Goal: Task Accomplishment & Management: Manage account settings

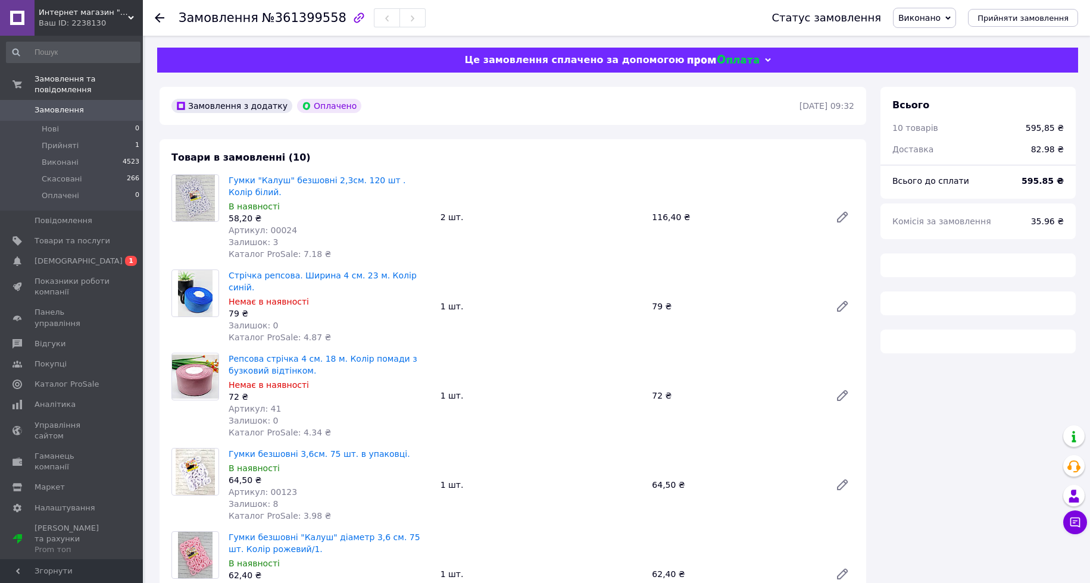
scroll to position [17, 0]
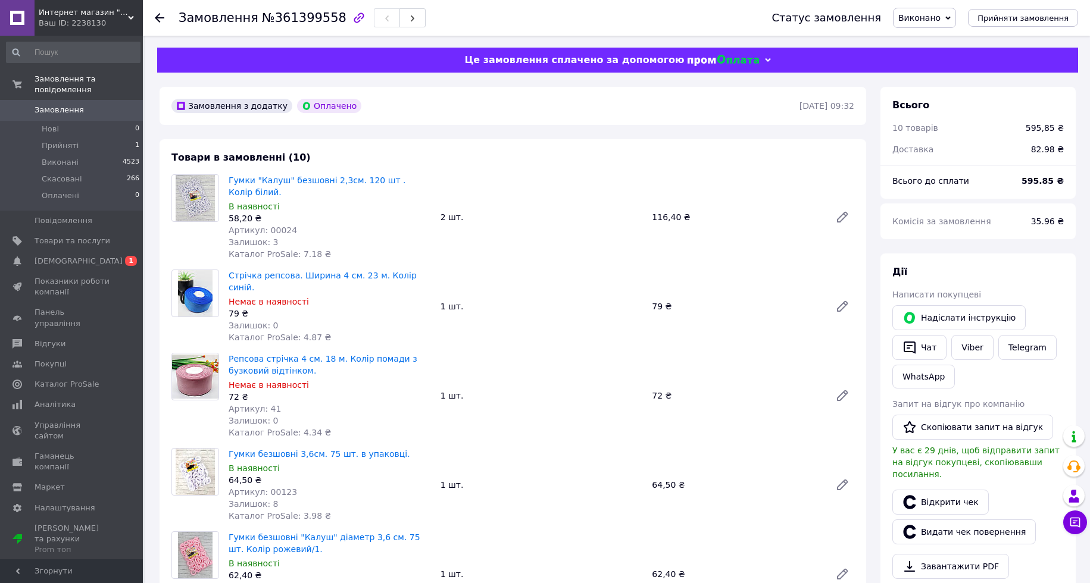
scroll to position [17, 0]
click at [62, 145] on span "Прийняті" at bounding box center [60, 145] width 37 height 11
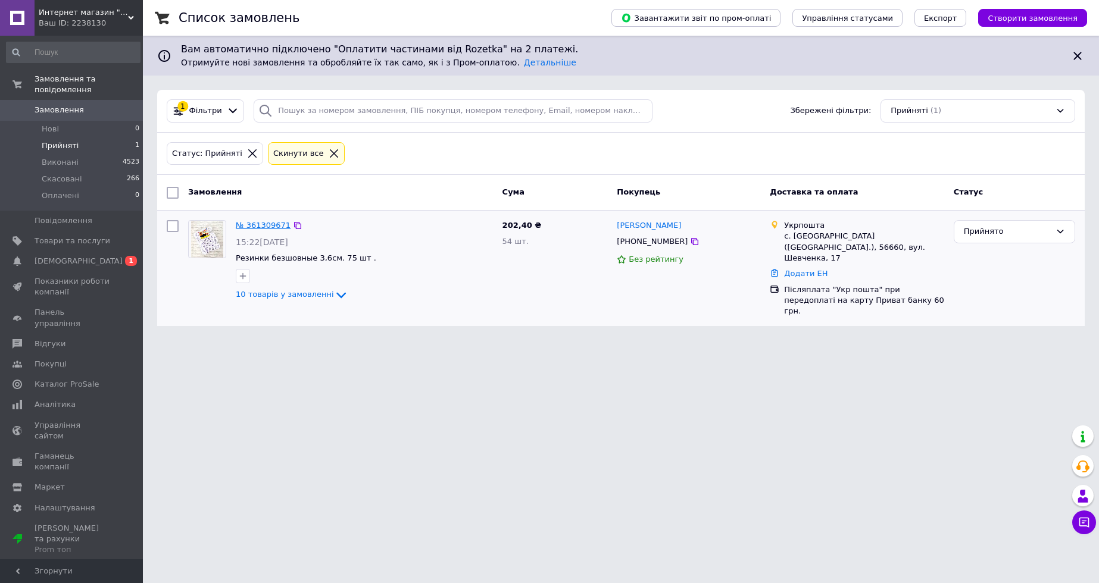
click at [276, 225] on link "№ 361309671" at bounding box center [263, 225] width 55 height 9
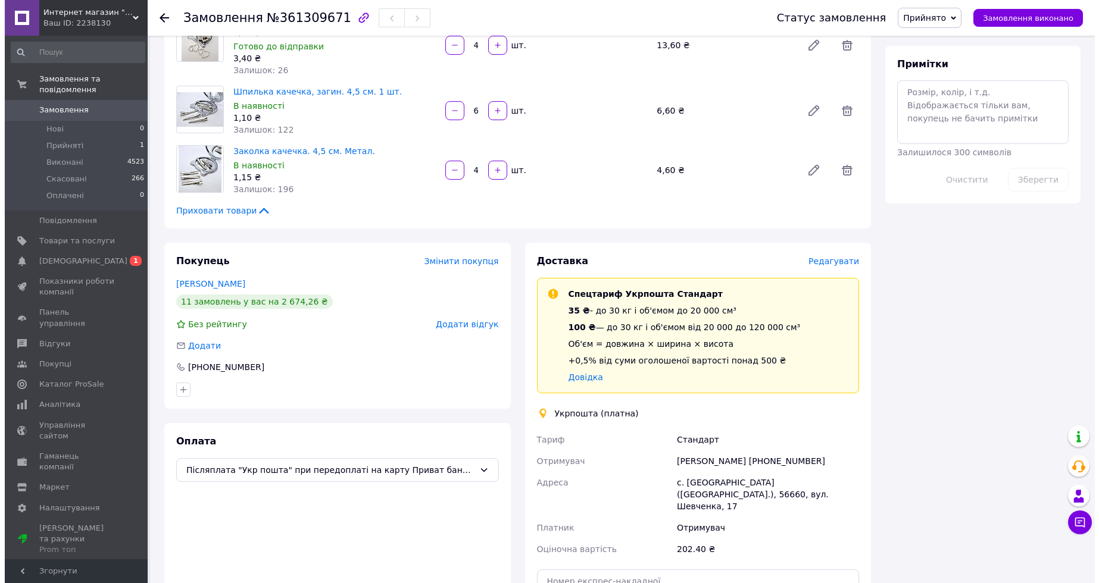
scroll to position [714, 0]
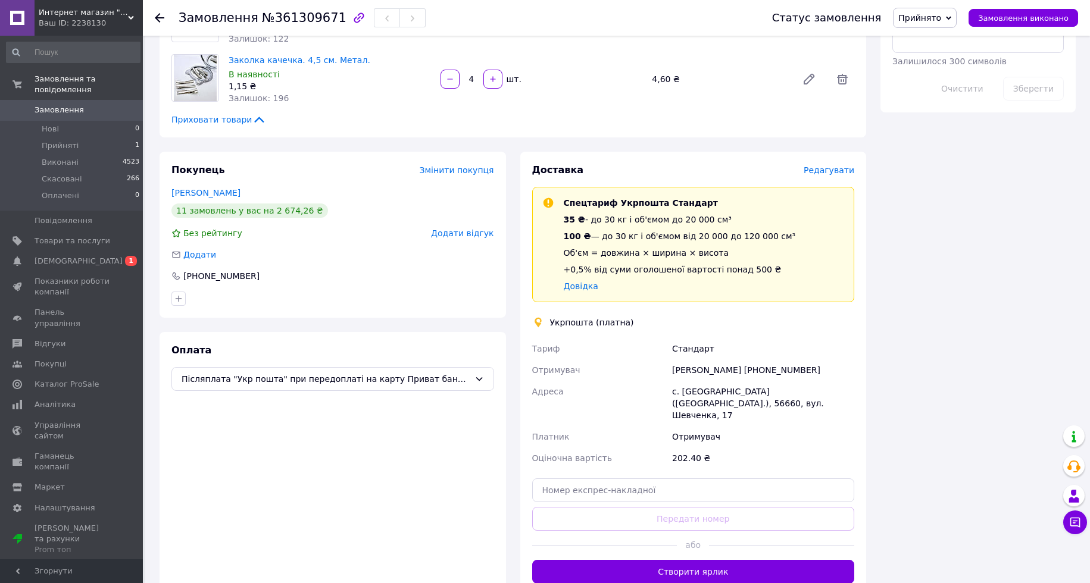
click at [840, 171] on span "Редагувати" at bounding box center [828, 170] width 51 height 10
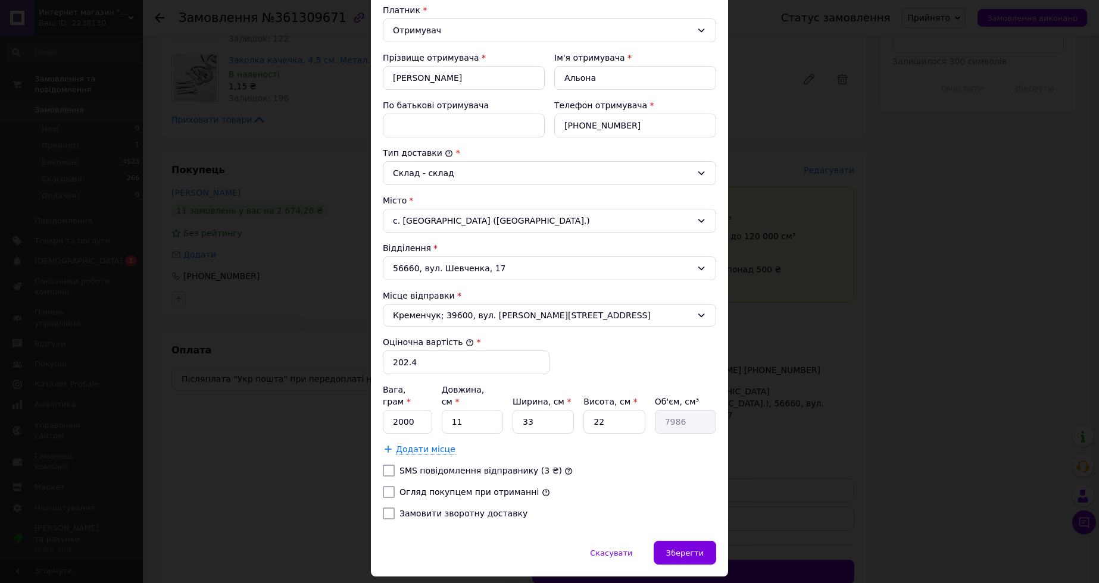
scroll to position [204, 0]
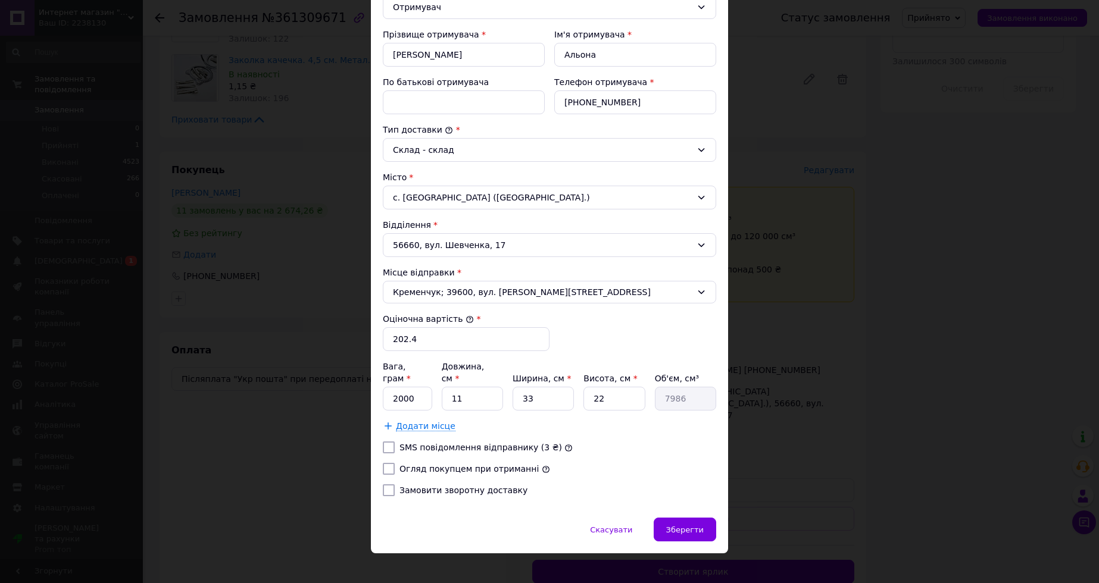
click at [386, 484] on input "Замовити зворотну доставку" at bounding box center [389, 490] width 12 height 12
checkbox input "true"
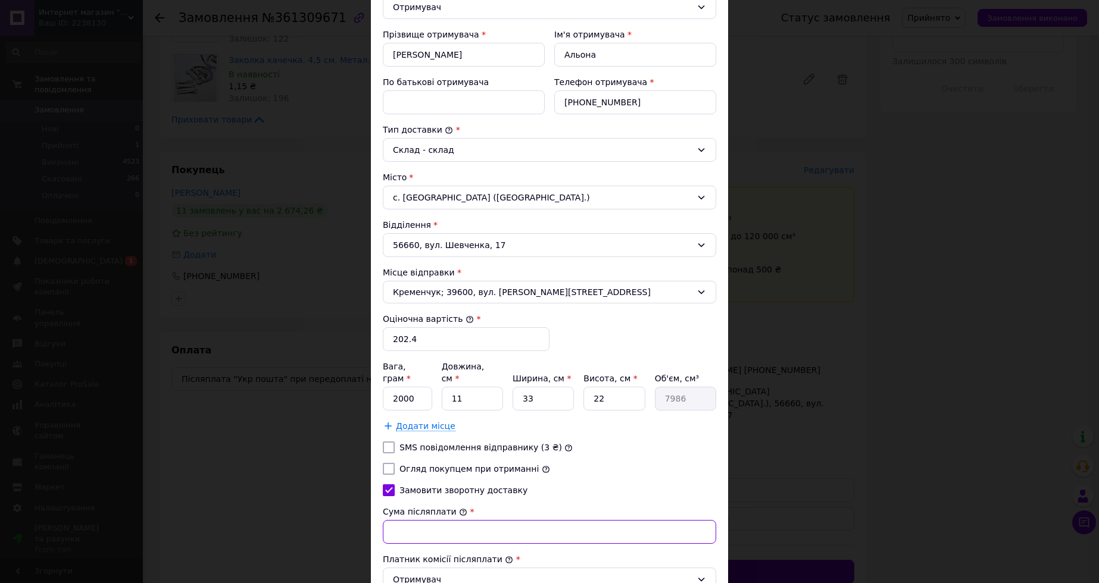
click at [453, 521] on input "Сума післяплати" at bounding box center [549, 532] width 333 height 24
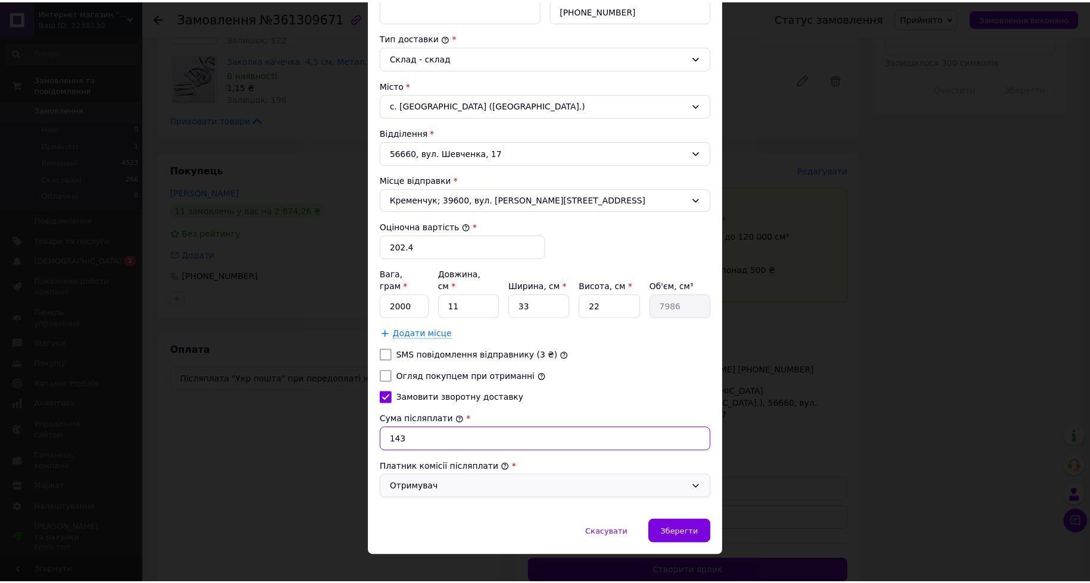
scroll to position [299, 0]
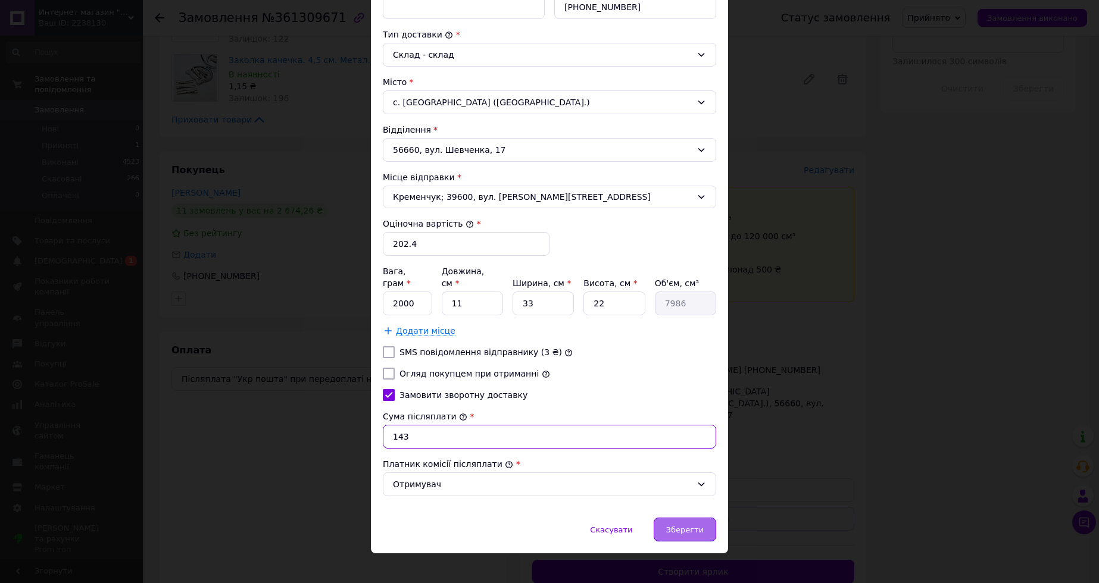
type input "143"
click at [704, 527] on div "Зберегти" at bounding box center [684, 530] width 62 height 24
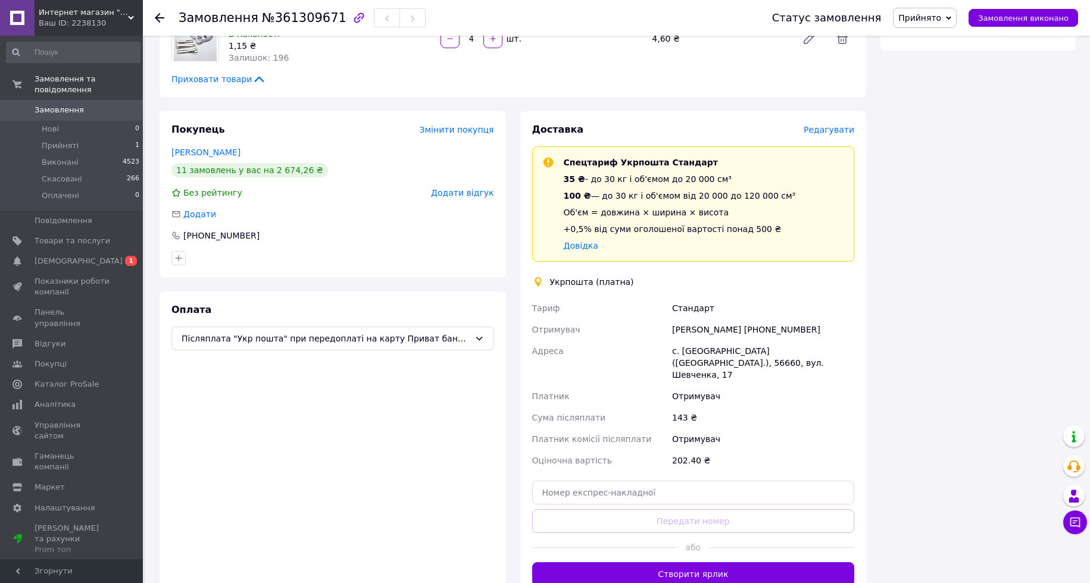
scroll to position [857, 0]
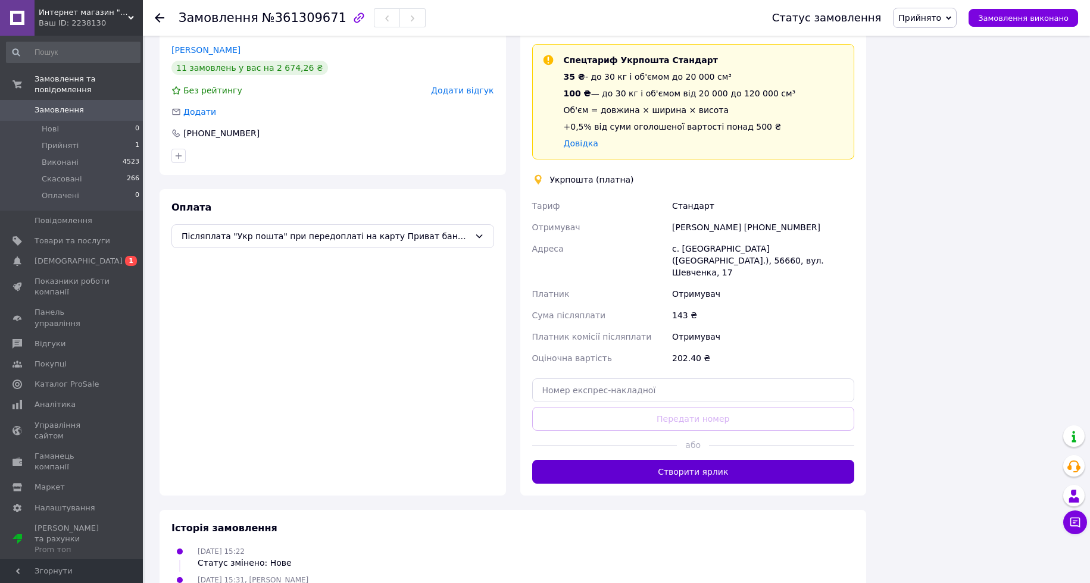
click at [689, 470] on button "Створити ярлик" at bounding box center [693, 472] width 323 height 24
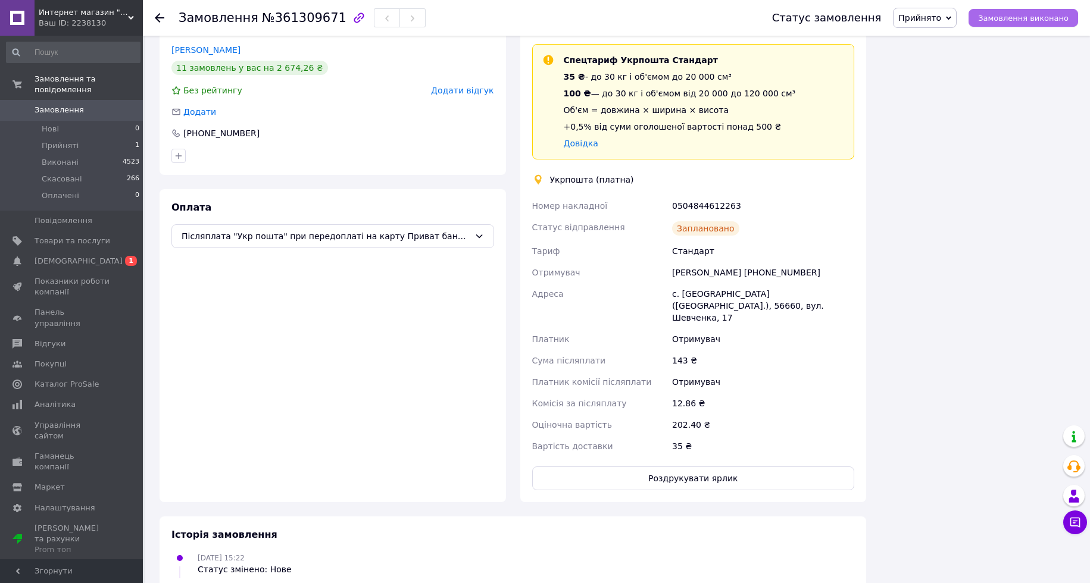
click at [993, 22] on button "Замовлення виконано" at bounding box center [1023, 18] width 110 height 18
